Goal: Transaction & Acquisition: Purchase product/service

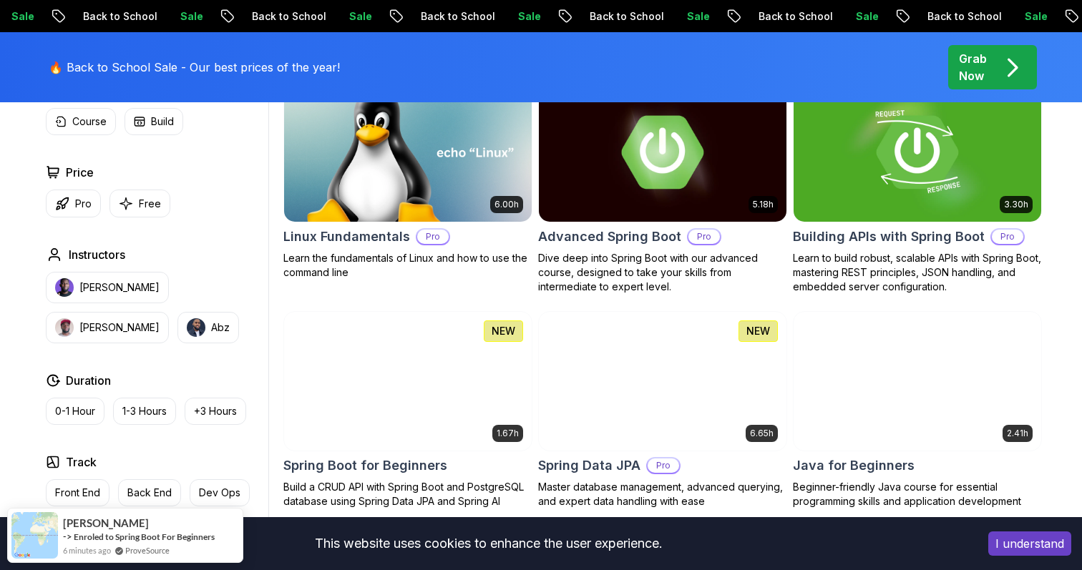
scroll to position [486, 0]
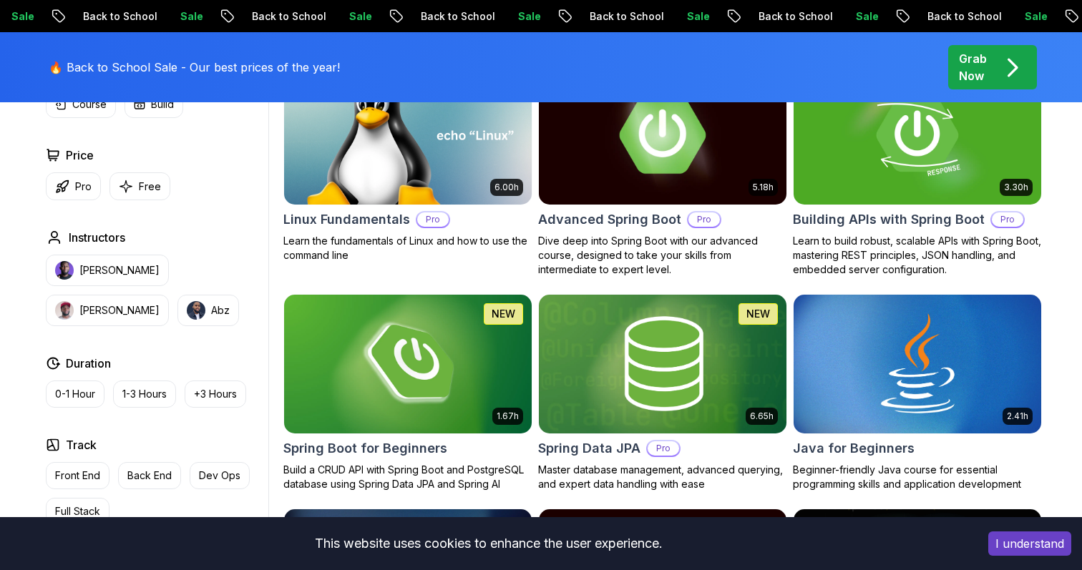
click at [700, 151] on img at bounding box center [662, 134] width 260 height 145
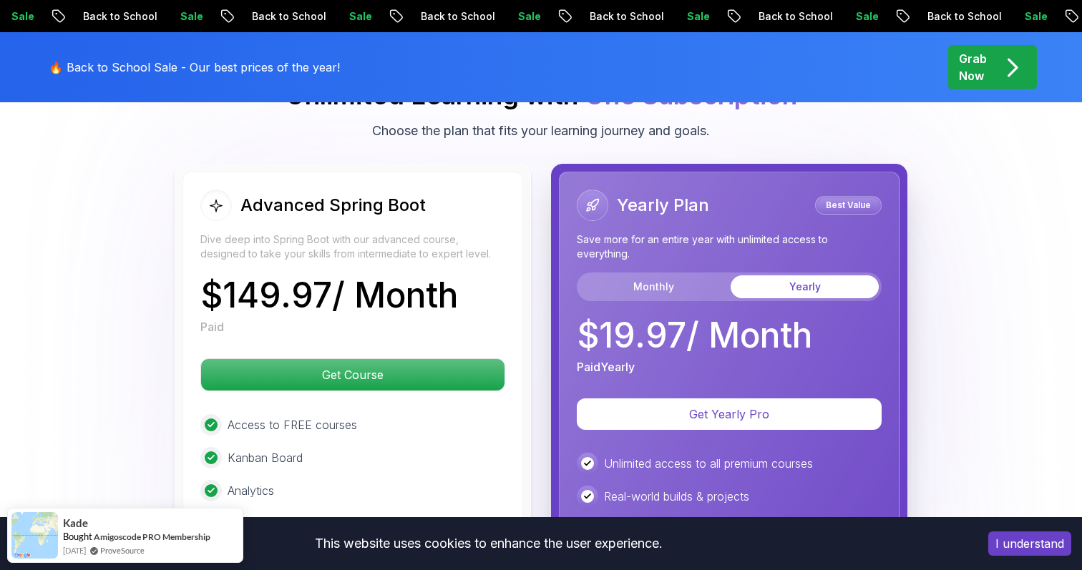
scroll to position [3202, 0]
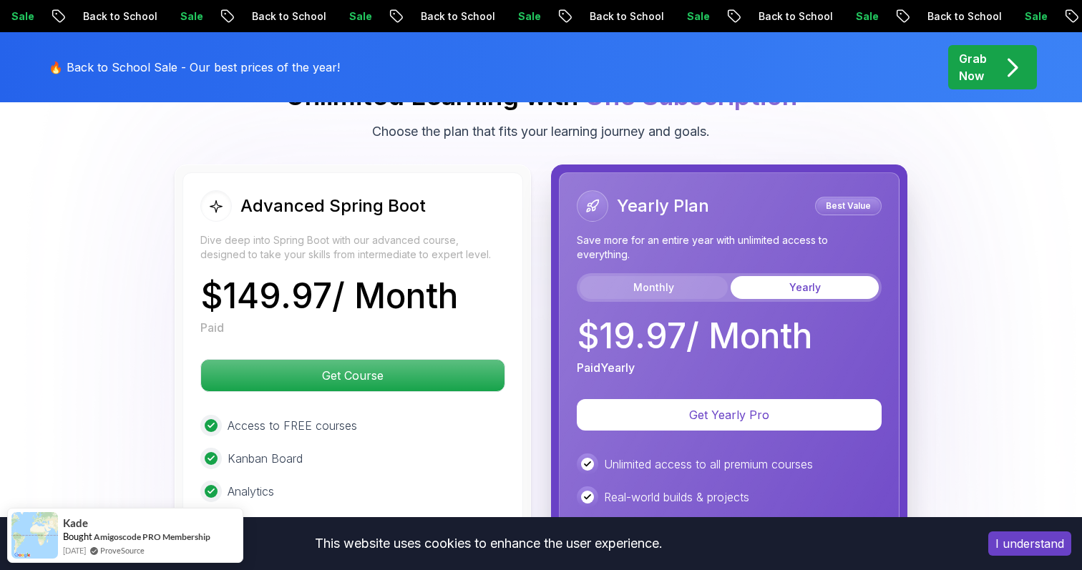
click at [656, 276] on button "Monthly" at bounding box center [653, 287] width 148 height 23
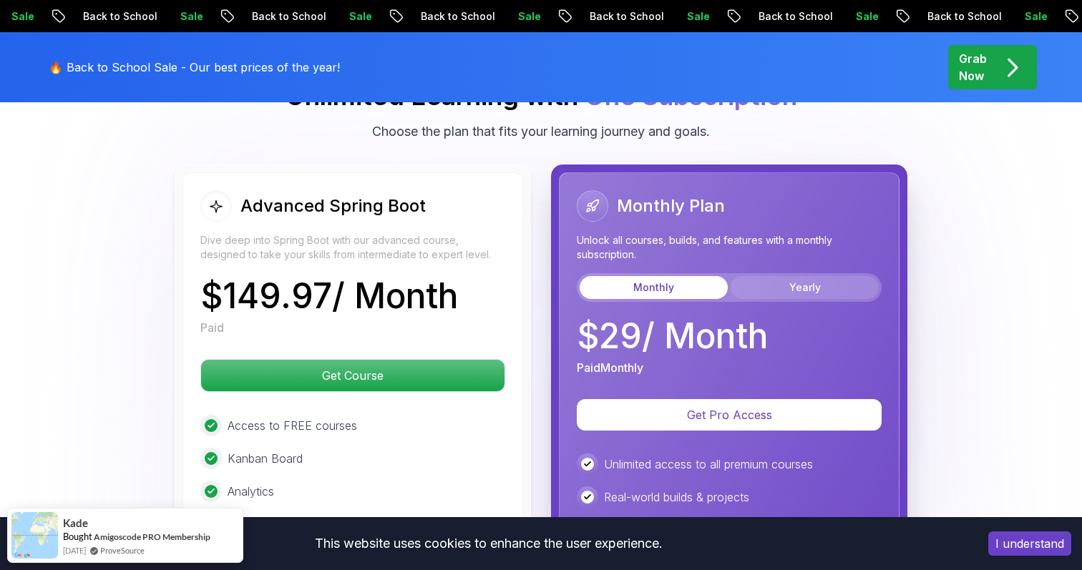
click at [784, 276] on button "Yearly" at bounding box center [804, 287] width 148 height 23
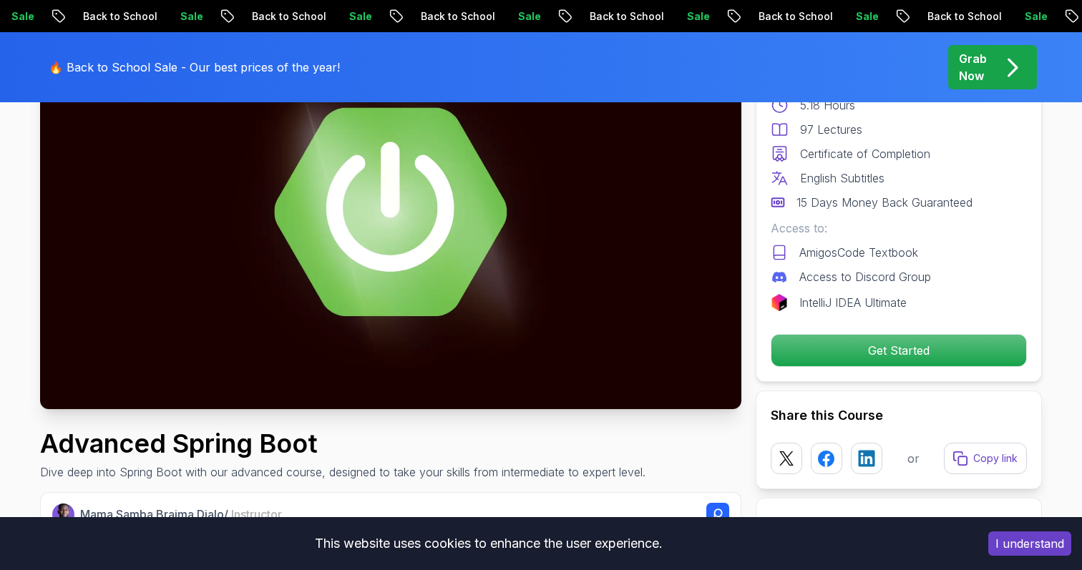
scroll to position [0, 0]
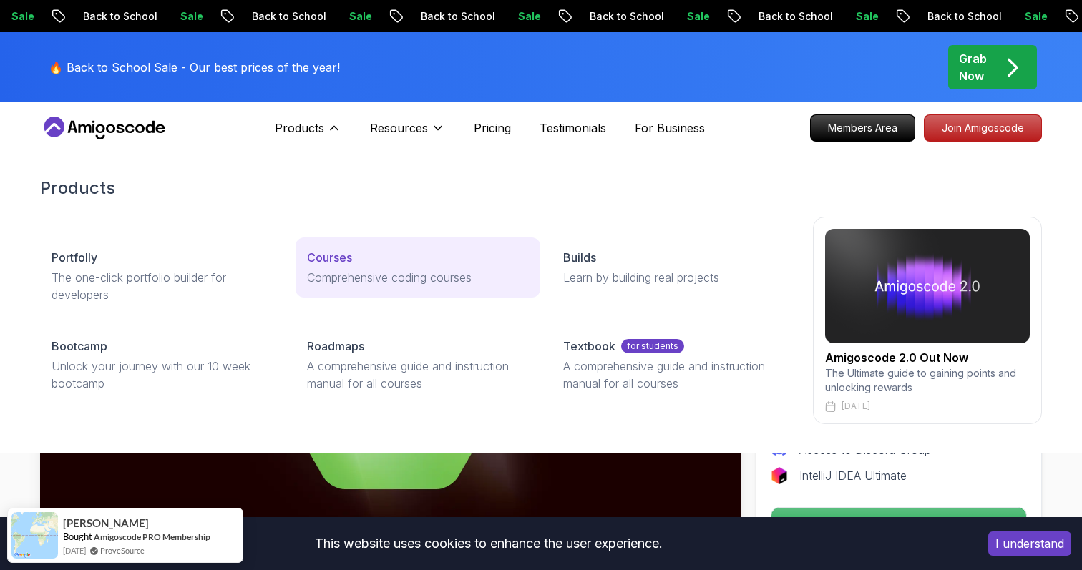
click at [349, 266] on link "Courses Comprehensive coding courses" at bounding box center [417, 268] width 244 height 60
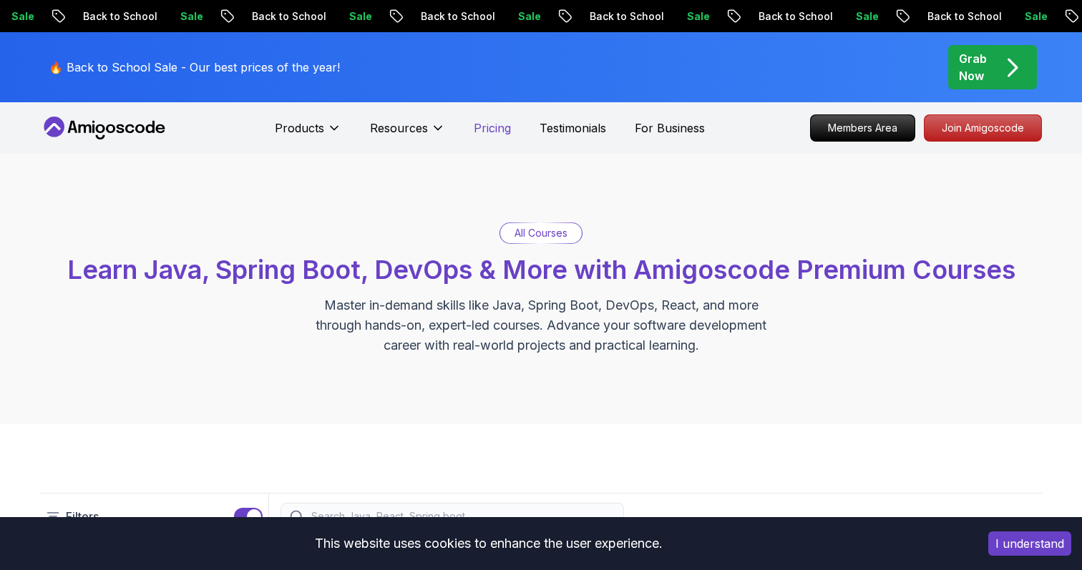
click at [489, 124] on p "Pricing" at bounding box center [492, 127] width 37 height 17
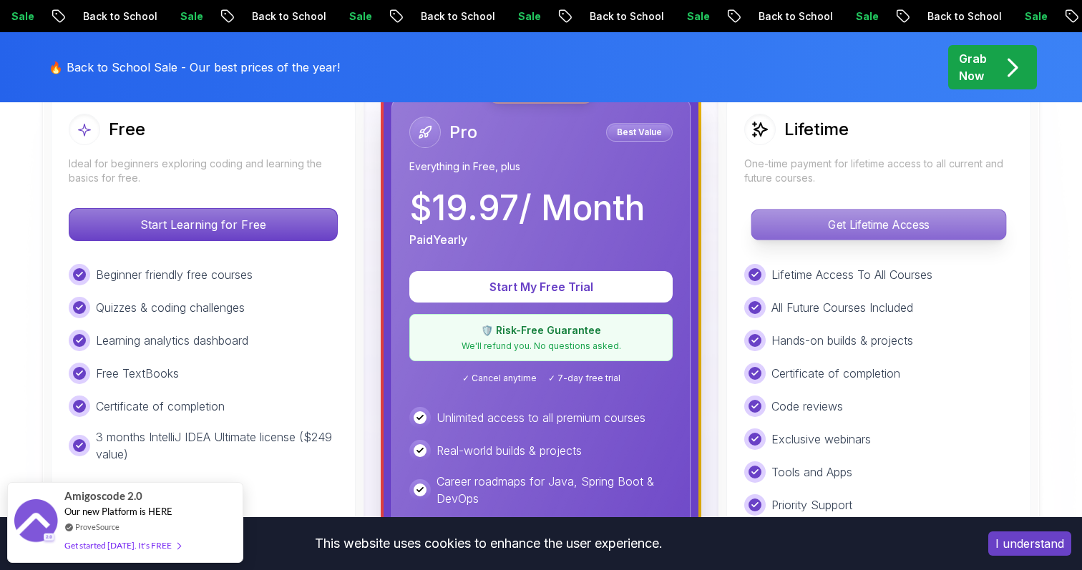
scroll to position [431, 0]
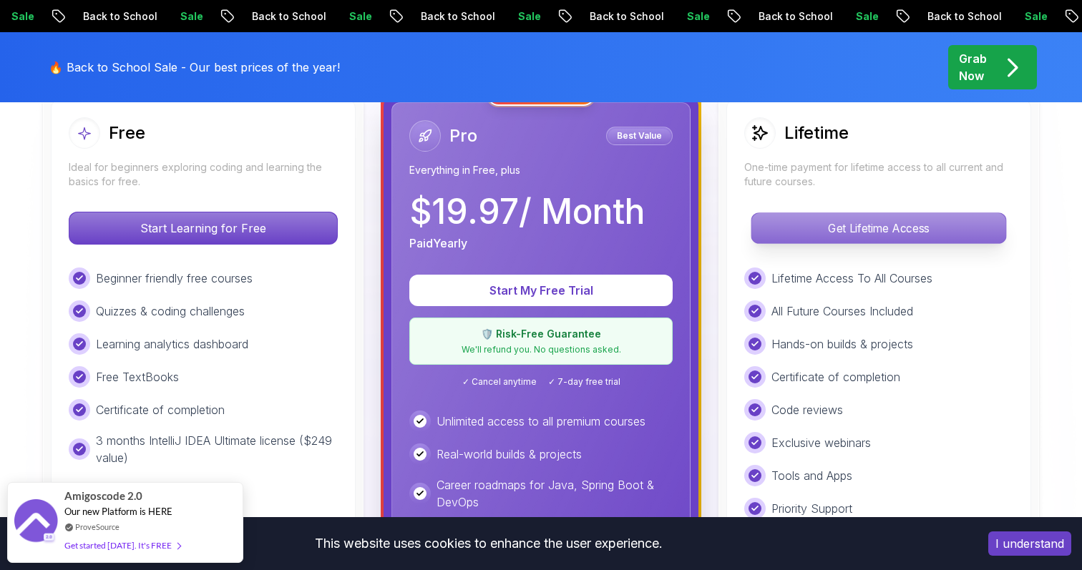
click at [878, 227] on p "Get Lifetime Access" at bounding box center [878, 228] width 254 height 30
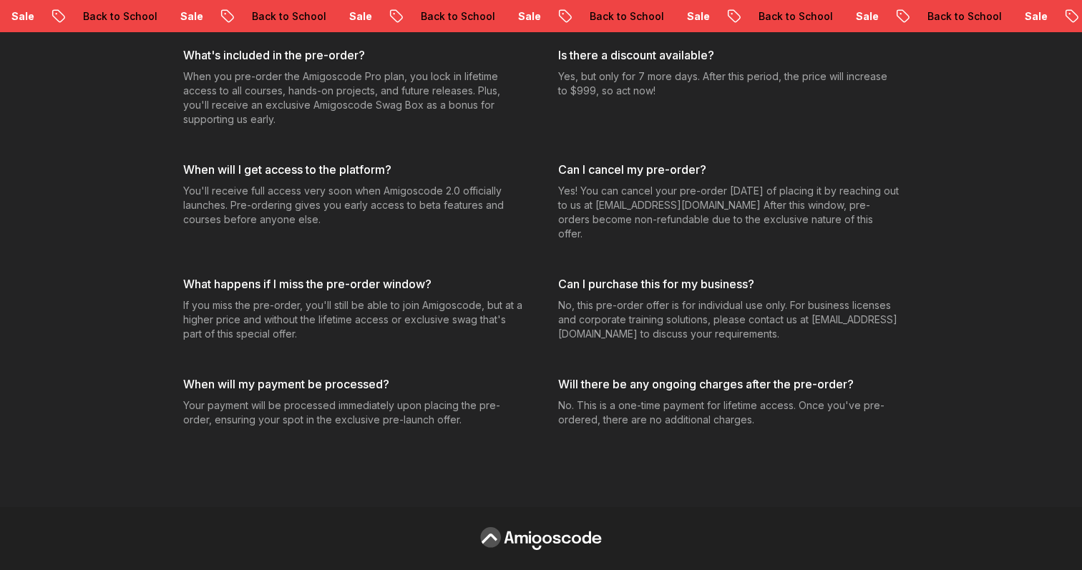
scroll to position [5988, 0]
